Goal: Task Accomplishment & Management: Manage account settings

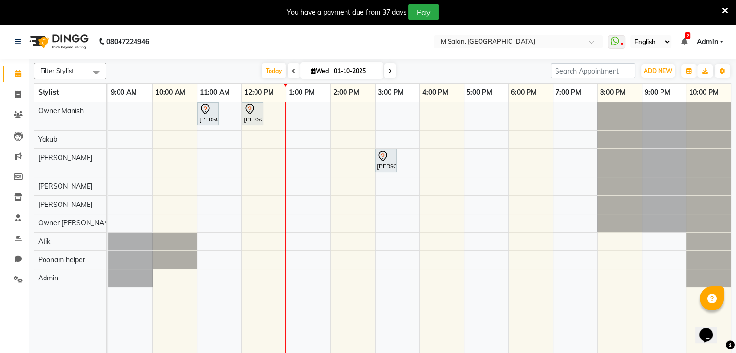
click at [725, 7] on icon at bounding box center [725, 10] width 6 height 9
click at [724, 6] on icon at bounding box center [725, 10] width 6 height 9
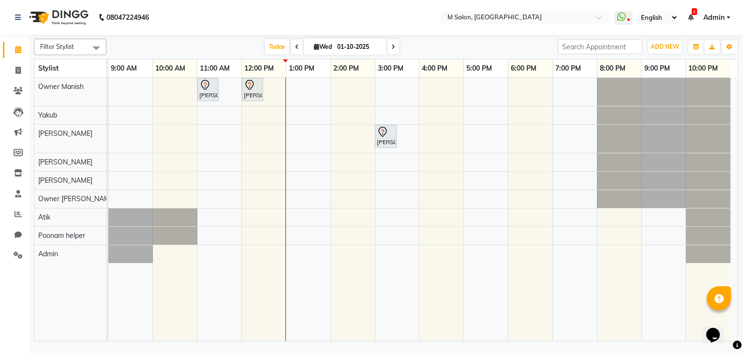
click at [394, 51] on span at bounding box center [394, 46] width 12 height 15
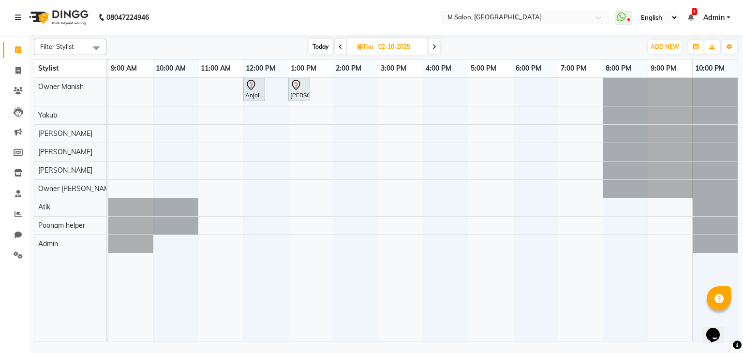
click at [325, 50] on span "Today" at bounding box center [321, 46] width 24 height 15
type input "01-10-2025"
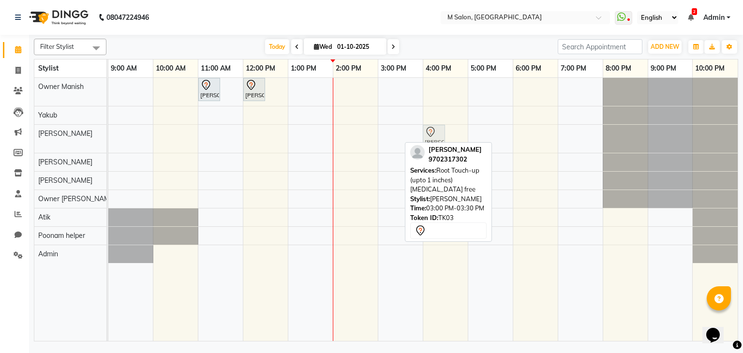
drag, startPoint x: 391, startPoint y: 137, endPoint x: 447, endPoint y: 136, distance: 56.1
click at [447, 136] on div "nisha surayavanshi, TK01, 11:00 AM-11:30 AM, NANOSHINE LUXURY TREATMENT - Long …" at bounding box center [423, 210] width 630 height 264
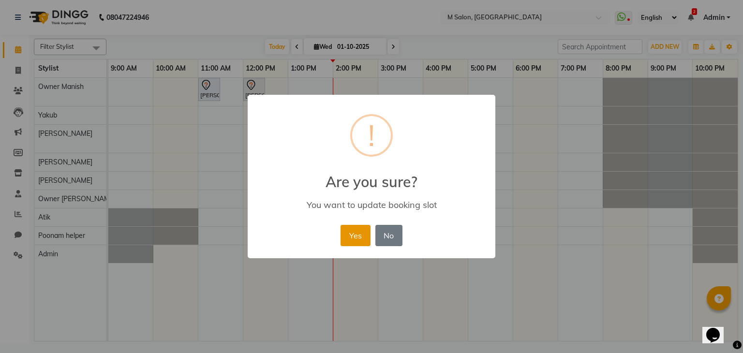
click at [351, 235] on button "Yes" at bounding box center [356, 235] width 30 height 21
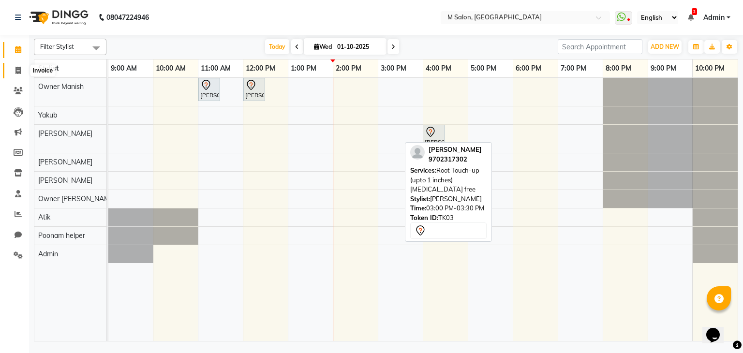
click at [18, 72] on icon at bounding box center [17, 70] width 5 height 7
select select "service"
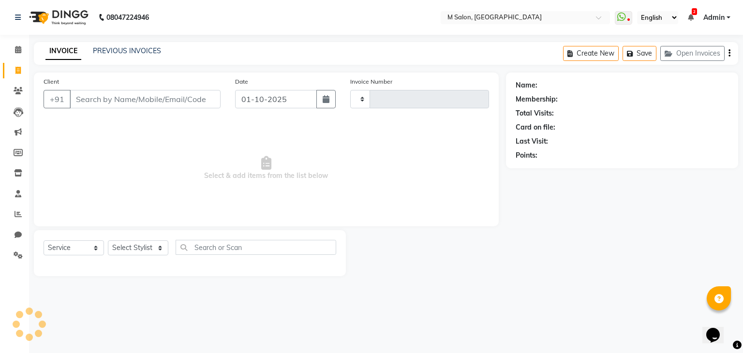
type input "0245"
select select "8656"
click at [106, 94] on input "Client" at bounding box center [145, 99] width 151 height 18
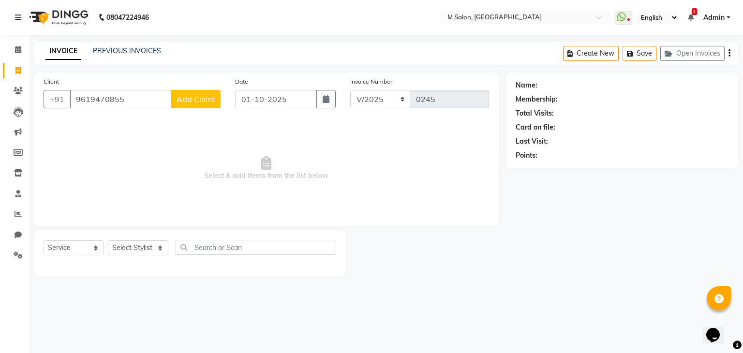
type input "9619470855"
click at [181, 97] on span "Add Client" at bounding box center [196, 99] width 38 height 10
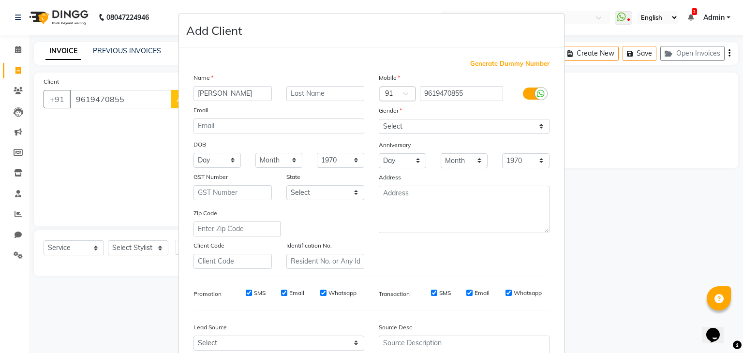
type input "Rajesh"
click at [324, 88] on input "text" at bounding box center [326, 93] width 78 height 15
type input "iyer"
click at [418, 125] on select "Select Male Female Other Prefer Not To Say" at bounding box center [464, 126] width 171 height 15
select select "male"
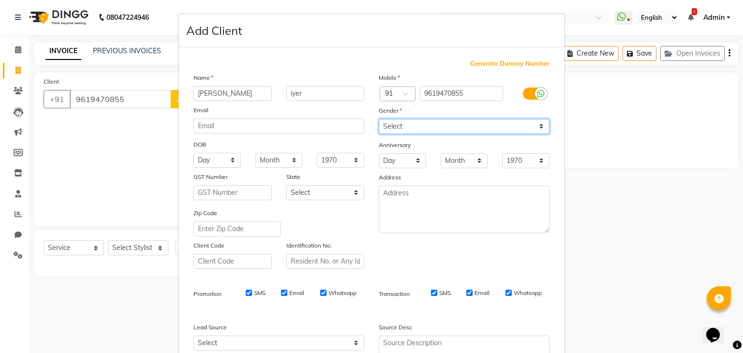
click at [379, 120] on select "Select Male Female Other Prefer Not To Say" at bounding box center [464, 126] width 171 height 15
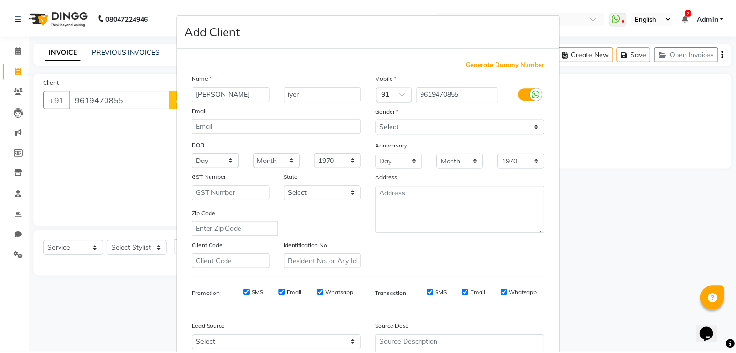
scroll to position [98, 0]
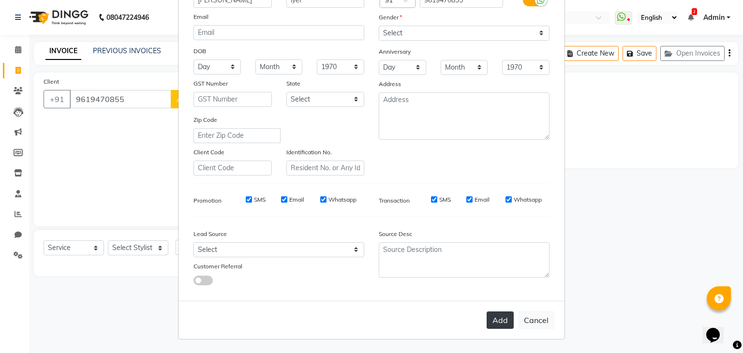
click at [491, 324] on button "Add" at bounding box center [500, 320] width 27 height 17
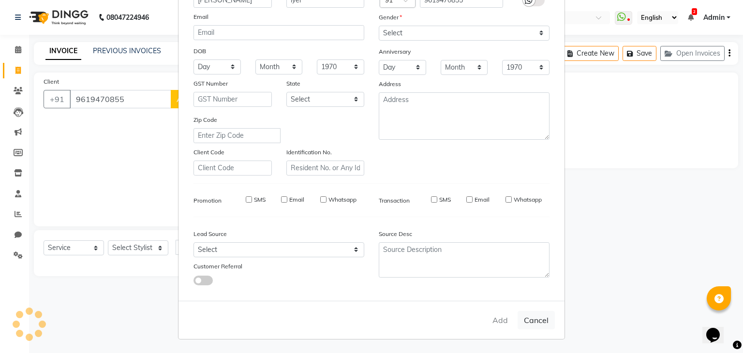
select select
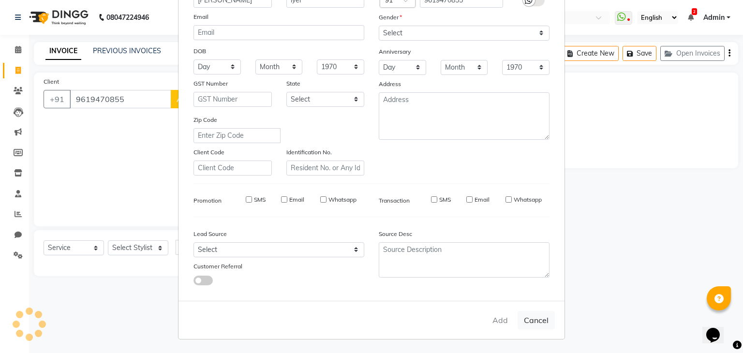
select select
checkbox input "false"
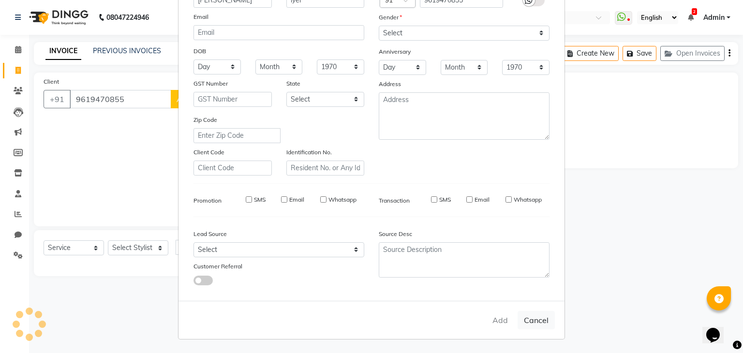
checkbox input "false"
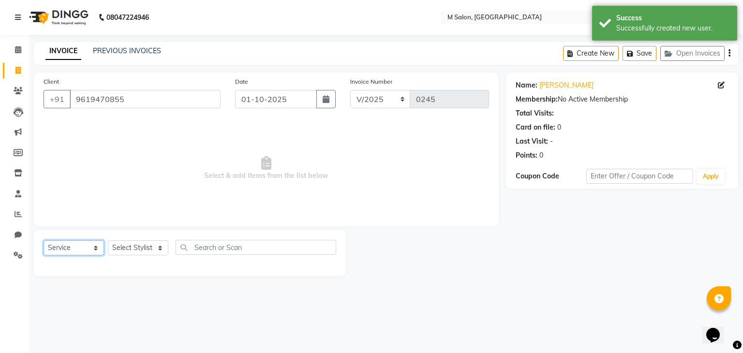
click at [71, 248] on select "Select Service Product Membership Package Voucher Prepaid Gift Card" at bounding box center [74, 248] width 60 height 15
click at [44, 241] on select "Select Service Product Membership Package Voucher Prepaid Gift Card" at bounding box center [74, 248] width 60 height 15
click at [124, 254] on select "Select Stylist Admin Atik Heena Owner Manish Owner Rima Solanki Poonam helper P…" at bounding box center [138, 248] width 60 height 15
select select "89947"
click at [108, 241] on select "Select Stylist Admin Atik Heena Owner Manish Owner Rima Solanki Poonam helper P…" at bounding box center [138, 248] width 60 height 15
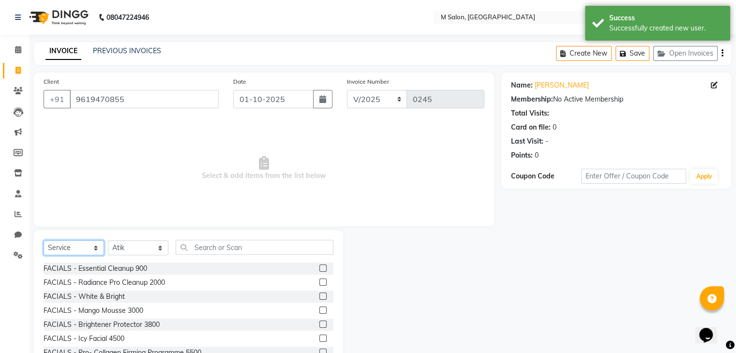
click at [67, 247] on select "Select Service Product Membership Package Voucher Prepaid Gift Card" at bounding box center [74, 248] width 60 height 15
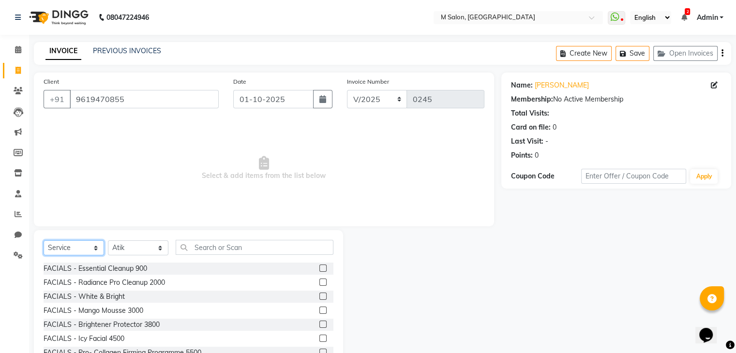
select select "package"
click at [44, 241] on select "Select Service Product Membership Package Voucher Prepaid Gift Card" at bounding box center [74, 248] width 60 height 15
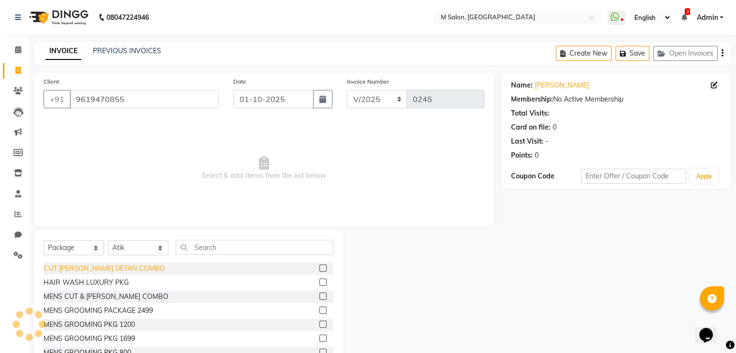
click at [103, 268] on div "CUT BEARD DETAN COMBO" at bounding box center [104, 269] width 121 height 10
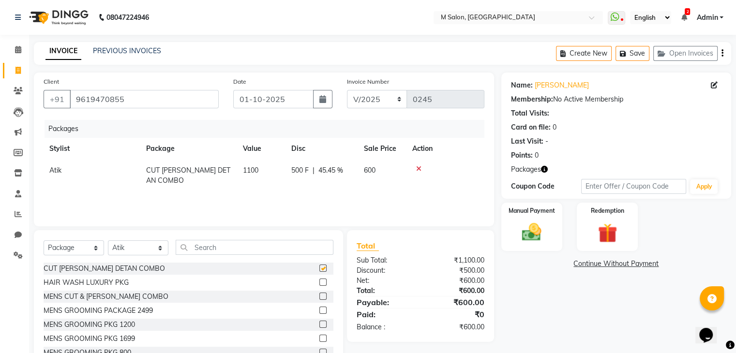
checkbox input "false"
click at [151, 248] on select "Select Stylist Admin Atik Heena Owner Manish Owner Rima Solanki Poonam helper P…" at bounding box center [138, 248] width 60 height 15
click at [108, 241] on select "Select Stylist Admin Atik Heena Owner Manish Owner Rima Solanki Poonam helper P…" at bounding box center [138, 248] width 60 height 15
click at [68, 250] on select "Select Service Product Membership Package Voucher Prepaid Gift Card" at bounding box center [74, 248] width 60 height 15
select select "service"
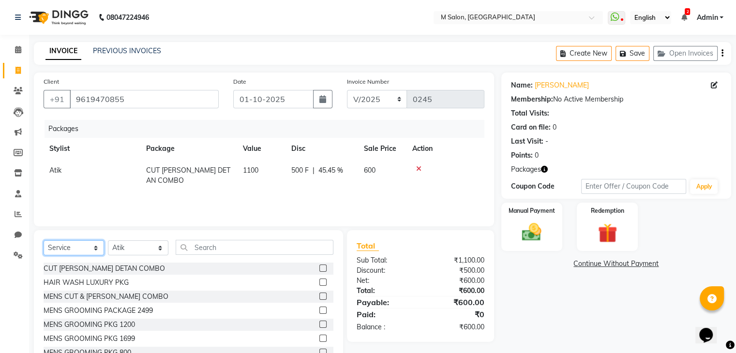
click at [44, 241] on select "Select Service Product Membership Package Voucher Prepaid Gift Card" at bounding box center [74, 248] width 60 height 15
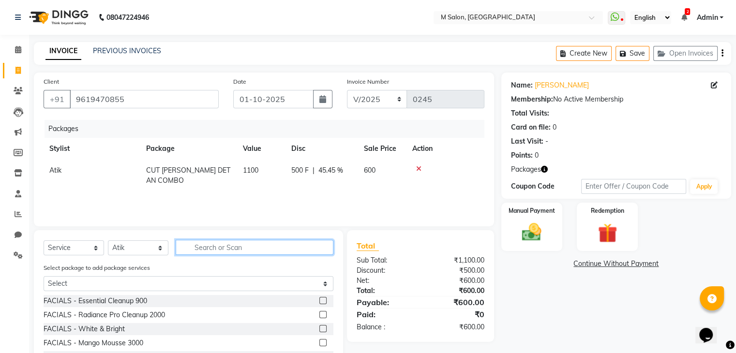
click at [209, 242] on input "text" at bounding box center [255, 247] width 158 height 15
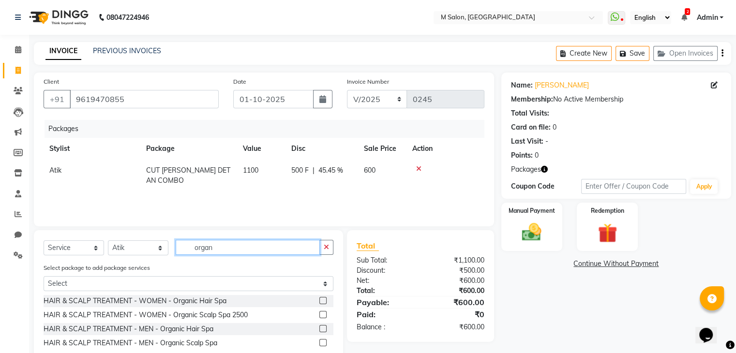
scroll to position [27, 0]
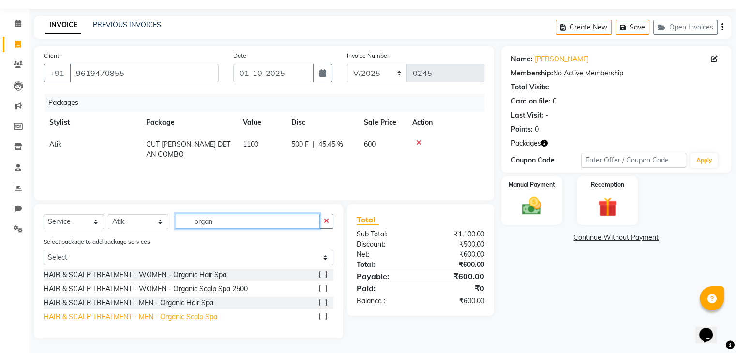
type input "organ"
click at [149, 318] on div "HAIR & SCALP TREATMENT - MEN - Organic Scalp Spa" at bounding box center [131, 317] width 174 height 10
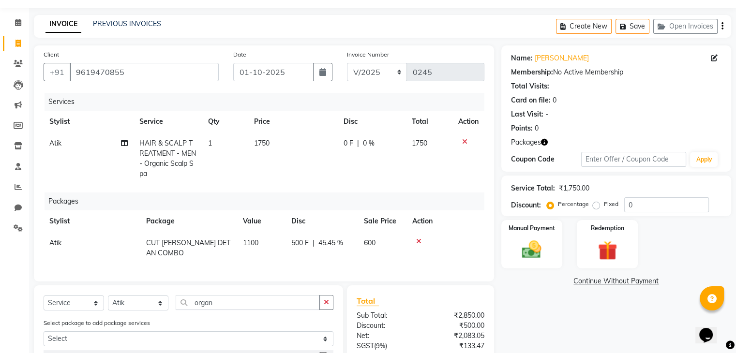
checkbox input "false"
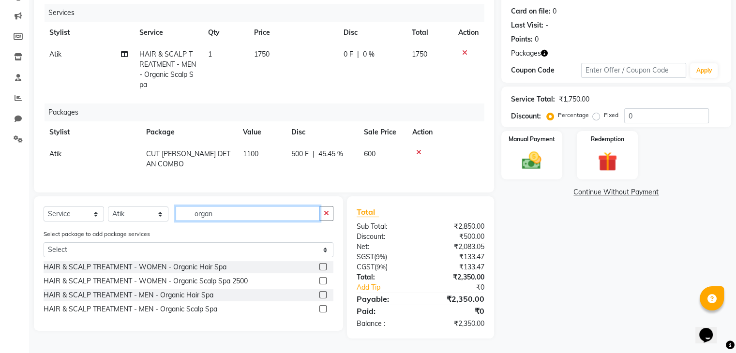
click at [234, 211] on input "organ" at bounding box center [248, 213] width 144 height 15
type input "o"
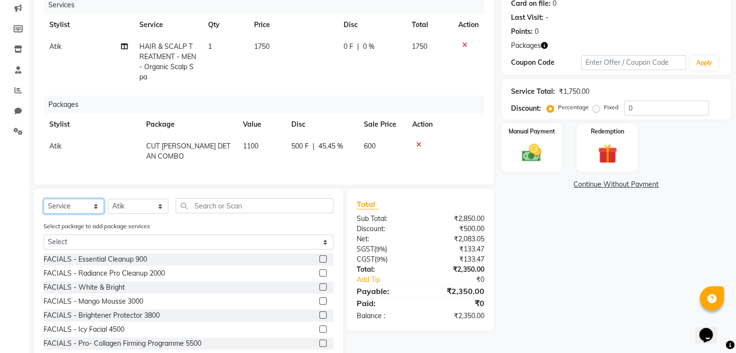
click at [77, 214] on select "Select Service Product Membership Package Voucher Prepaid Gift Card" at bounding box center [74, 206] width 60 height 15
select select "membership"
click at [44, 207] on select "Select Service Product Membership Package Voucher Prepaid Gift Card" at bounding box center [74, 206] width 60 height 15
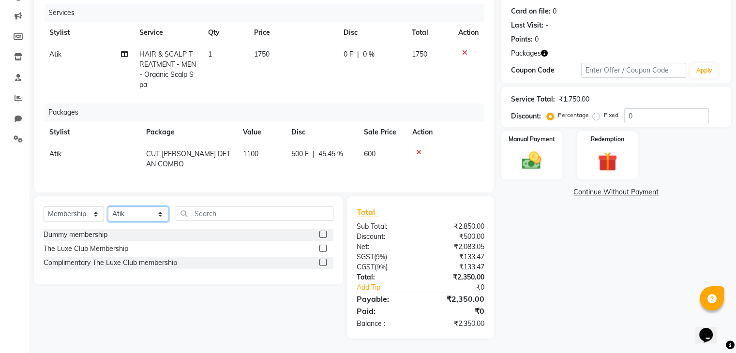
click at [128, 213] on select "Select Stylist Admin Atik Heena Owner Manish Owner Rima Solanki Poonam helper P…" at bounding box center [138, 214] width 60 height 15
select select "87586"
click at [108, 207] on select "Select Stylist Admin Atik Heena Owner Manish Owner Rima Solanki Poonam helper P…" at bounding box center [138, 214] width 60 height 15
click at [91, 246] on div "The Luxe Club Membership" at bounding box center [86, 249] width 85 height 10
select select "select"
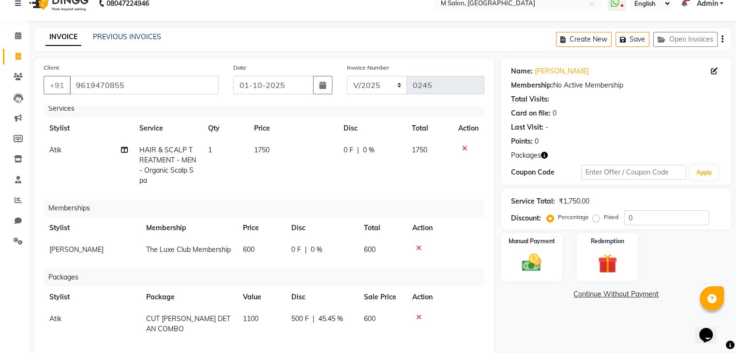
scroll to position [13, 0]
click at [363, 146] on span "0 %" at bounding box center [369, 151] width 12 height 10
select select "89947"
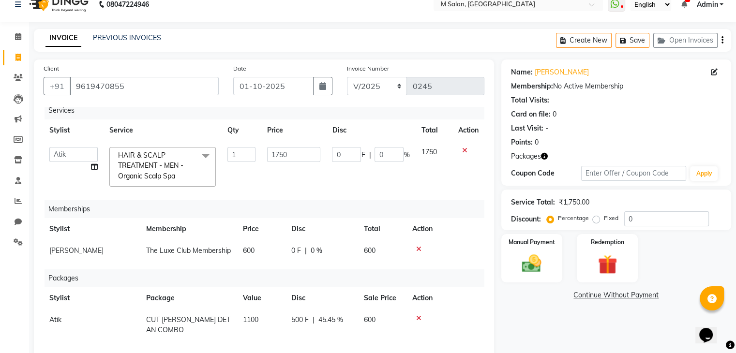
scroll to position [13, 0]
click at [375, 147] on input "0" at bounding box center [389, 154] width 29 height 15
type input "20"
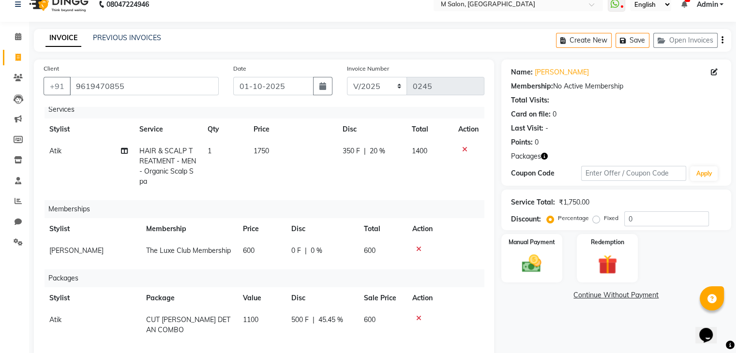
click at [330, 193] on div "Services Stylist Service Qty Price Disc Total Action Atik HAIR & SCALP TREATMEN…" at bounding box center [264, 228] width 441 height 242
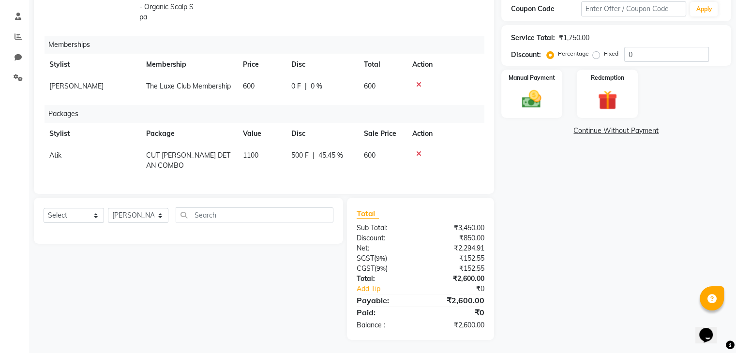
scroll to position [176, 0]
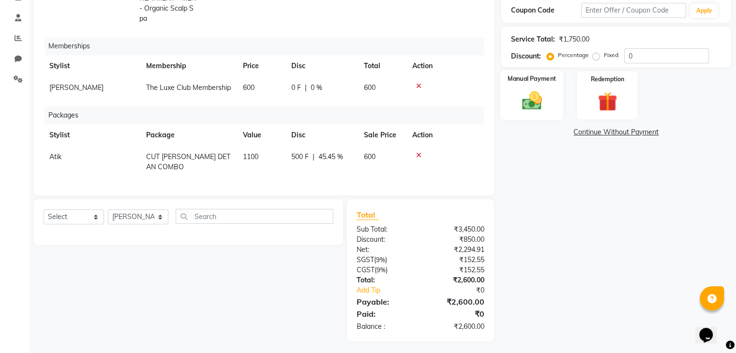
click at [527, 87] on div "Manual Payment" at bounding box center [531, 95] width 63 height 50
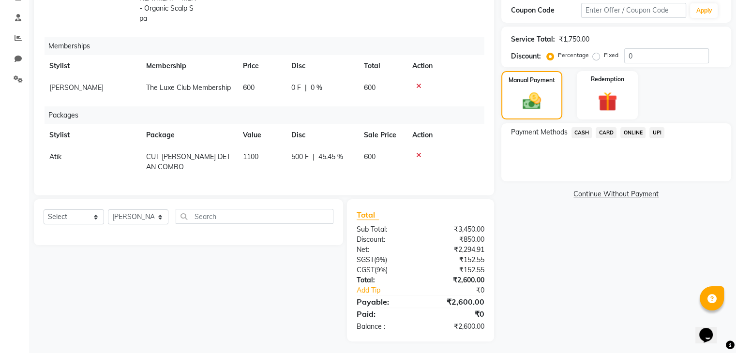
click at [604, 129] on span "CARD" at bounding box center [606, 132] width 21 height 11
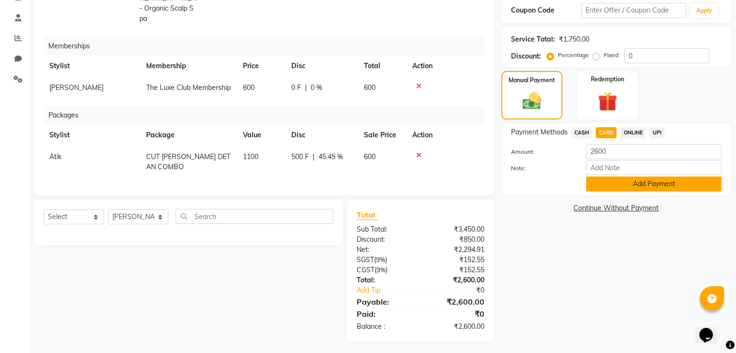
click at [630, 184] on button "Add Payment" at bounding box center [654, 184] width 136 height 15
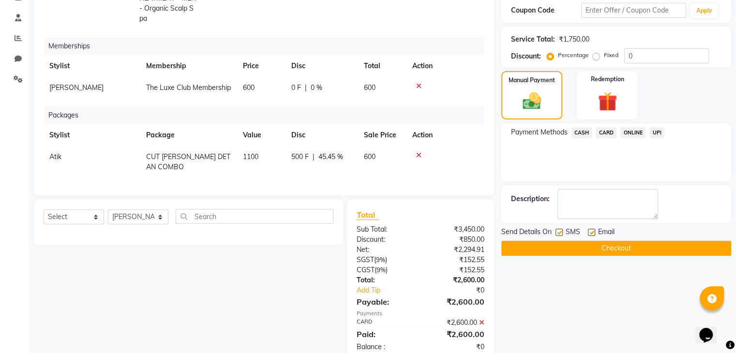
click at [618, 241] on button "Checkout" at bounding box center [616, 248] width 230 height 15
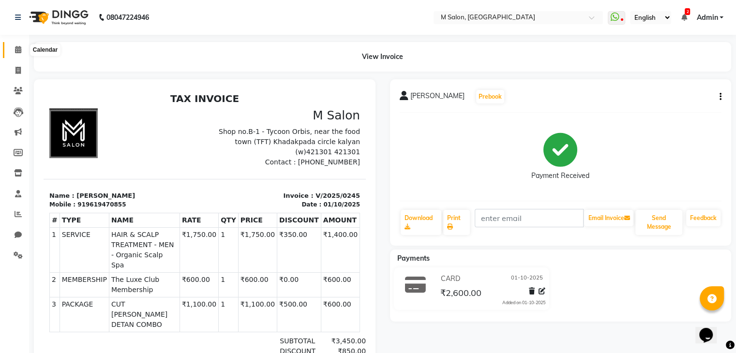
click at [21, 51] on icon at bounding box center [18, 49] width 6 height 7
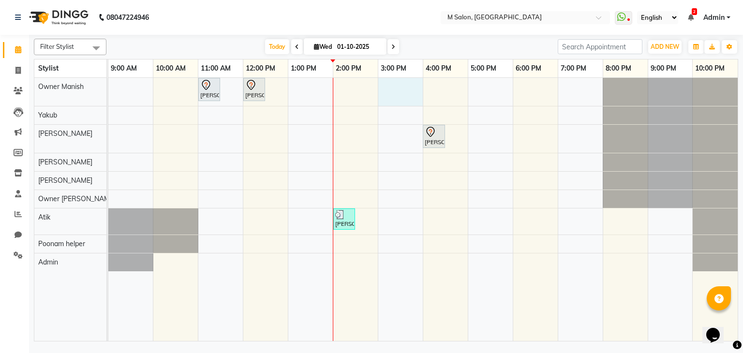
click at [378, 98] on div "nisha surayavanshi, TK01, 11:00 AM-11:30 AM, NANOSHINE LUXURY TREATMENT - Long …" at bounding box center [423, 210] width 630 height 264
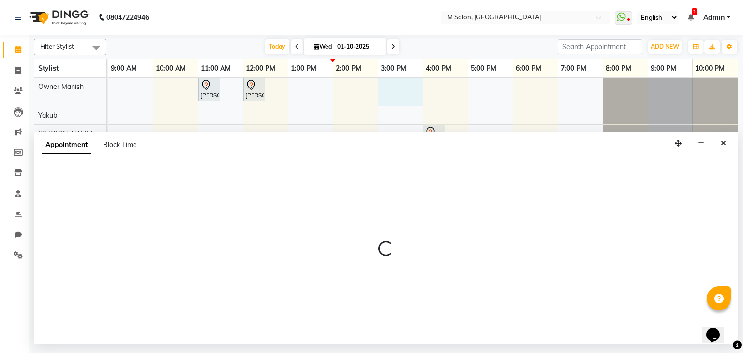
select select "86896"
select select "900"
select select "tentative"
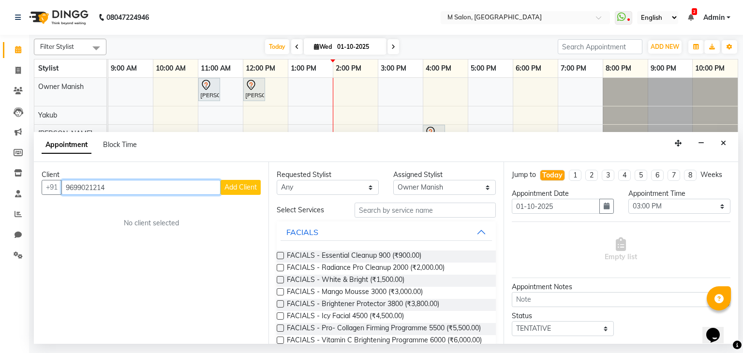
type input "9699021214"
click at [250, 186] on span "Add Client" at bounding box center [241, 187] width 32 height 9
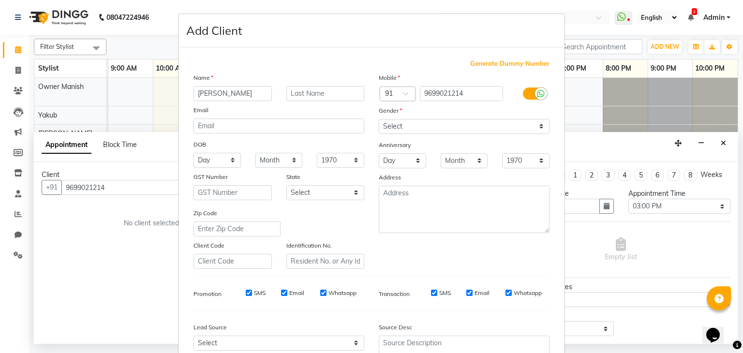
type input "sumitha"
click at [313, 87] on input "text" at bounding box center [326, 93] width 78 height 15
type input "shetty"
click at [479, 127] on select "Select Male Female Other Prefer Not To Say" at bounding box center [464, 126] width 171 height 15
select select "female"
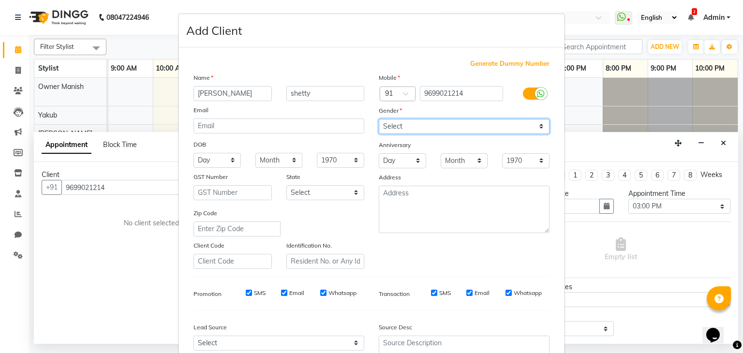
click at [379, 120] on select "Select Male Female Other Prefer Not To Say" at bounding box center [464, 126] width 171 height 15
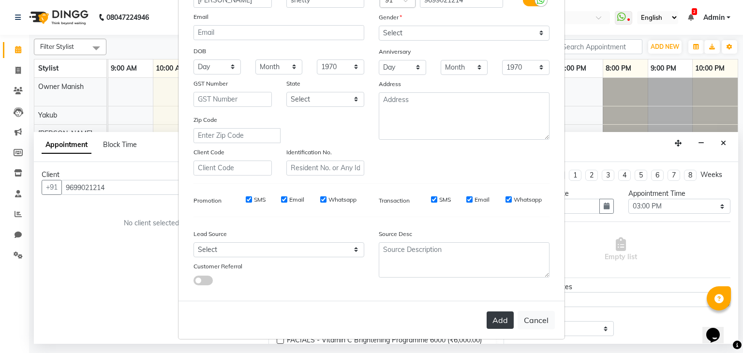
click at [487, 318] on button "Add" at bounding box center [500, 320] width 27 height 17
select select
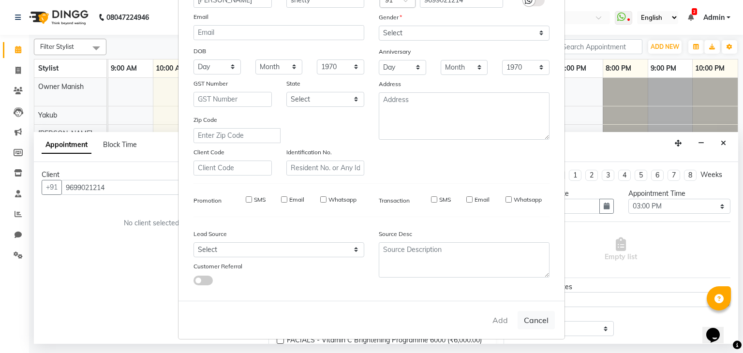
select select
checkbox input "false"
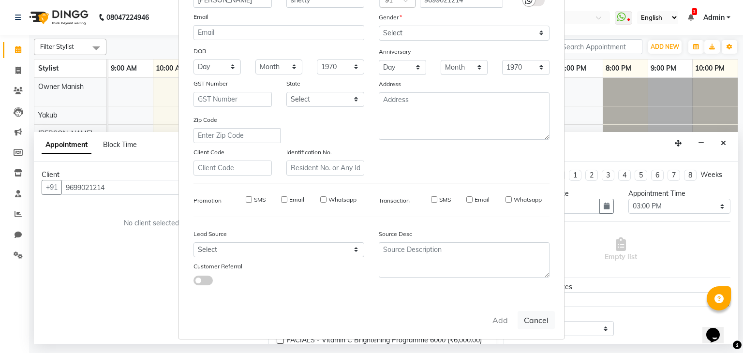
checkbox input "false"
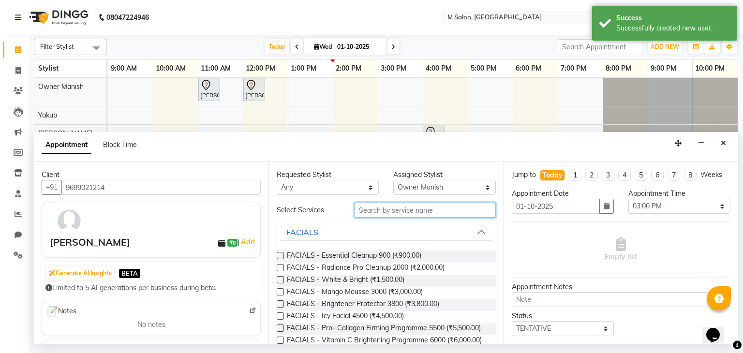
click at [434, 205] on input "text" at bounding box center [425, 210] width 141 height 15
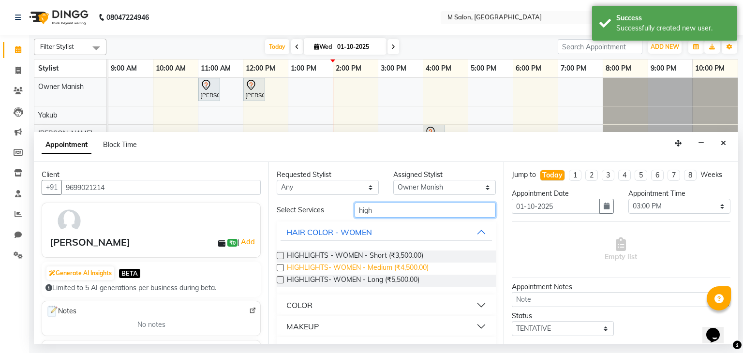
type input "high"
click at [415, 269] on span "HIGHLIGHTS- WOMEN - Medium (₹4,500.00)" at bounding box center [358, 269] width 142 height 12
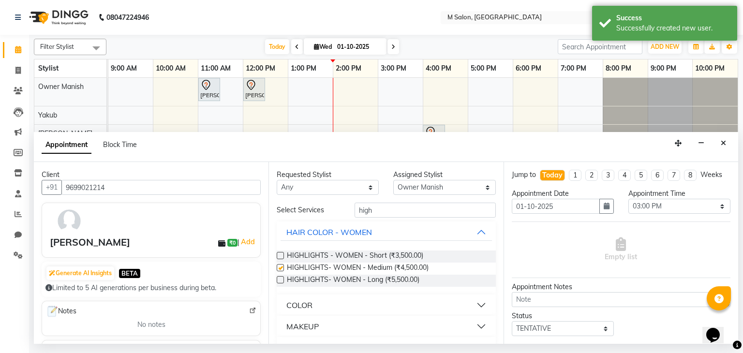
checkbox input "false"
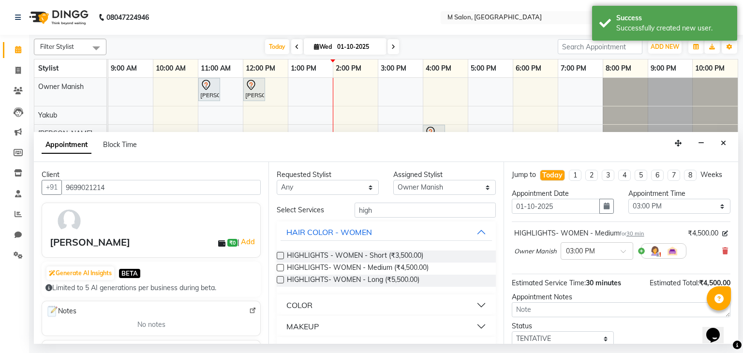
scroll to position [63, 0]
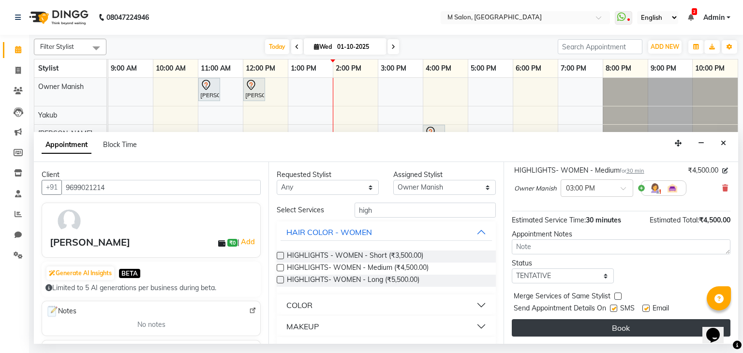
click at [649, 326] on button "Book" at bounding box center [621, 327] width 219 height 17
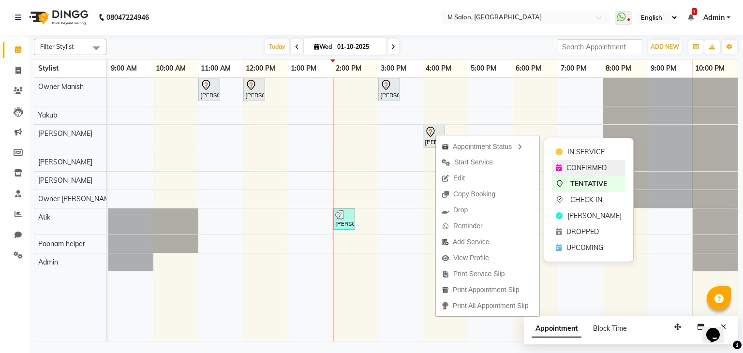
click at [571, 170] on span "CONFIRMED" at bounding box center [587, 168] width 40 height 10
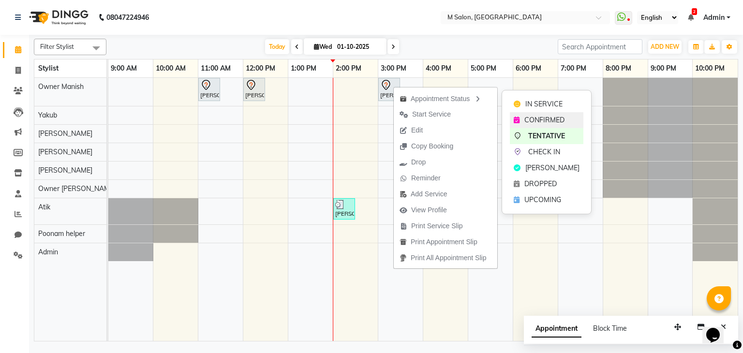
click at [527, 120] on span "CONFIRMED" at bounding box center [545, 120] width 40 height 10
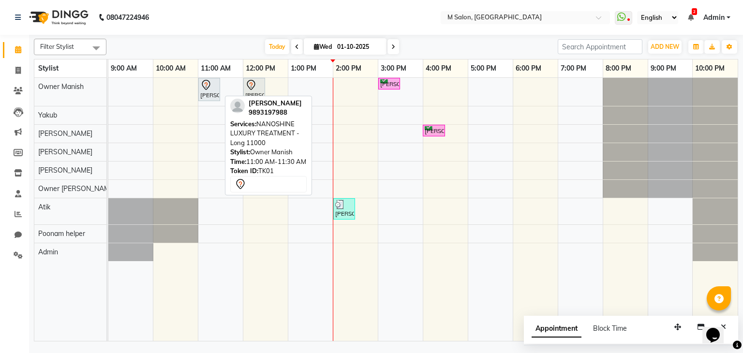
click at [208, 93] on div "[PERSON_NAME], TK01, 11:00 AM-11:30 AM, NANOSHINE LUXURY TREATMENT - Long 11000" at bounding box center [209, 89] width 20 height 20
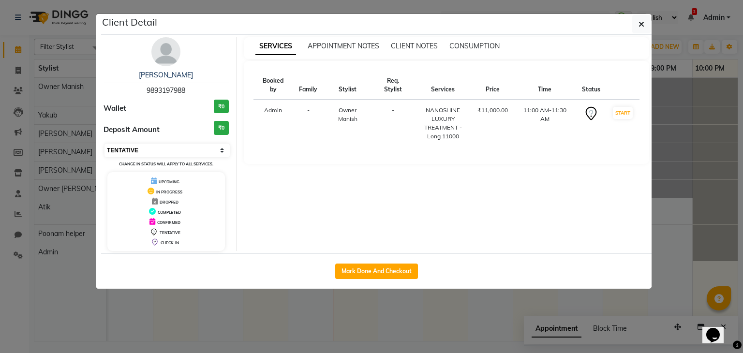
click at [124, 146] on select "Select IN SERVICE CONFIRMED TENTATIVE CHECK IN MARK DONE DROPPED UPCOMING" at bounding box center [167, 151] width 125 height 14
select select "2"
click at [105, 144] on select "Select IN SERVICE CONFIRMED TENTATIVE CHECK IN MARK DONE DROPPED UPCOMING" at bounding box center [167, 151] width 125 height 14
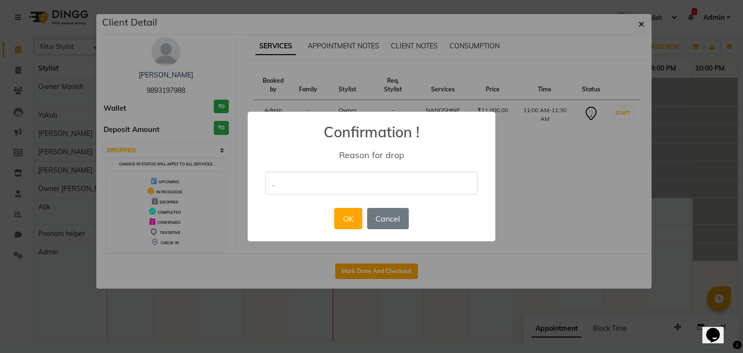
type input "."
click at [463, 237] on div "× Confirmation ! Reason for drop . OK No Cancel" at bounding box center [372, 177] width 248 height 130
click at [358, 229] on button "OK" at bounding box center [348, 218] width 28 height 21
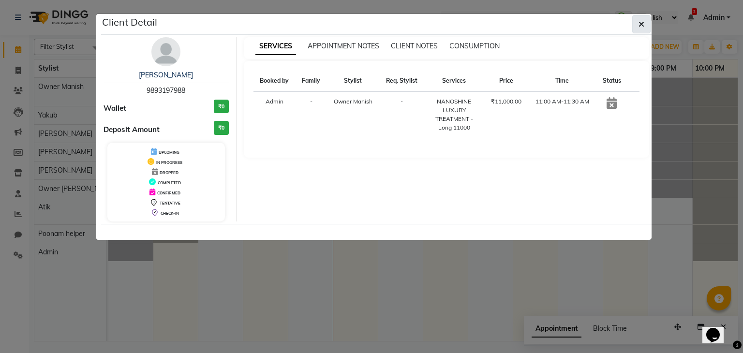
click at [637, 23] on button "button" at bounding box center [642, 24] width 18 height 18
